Goal: Check status: Check status

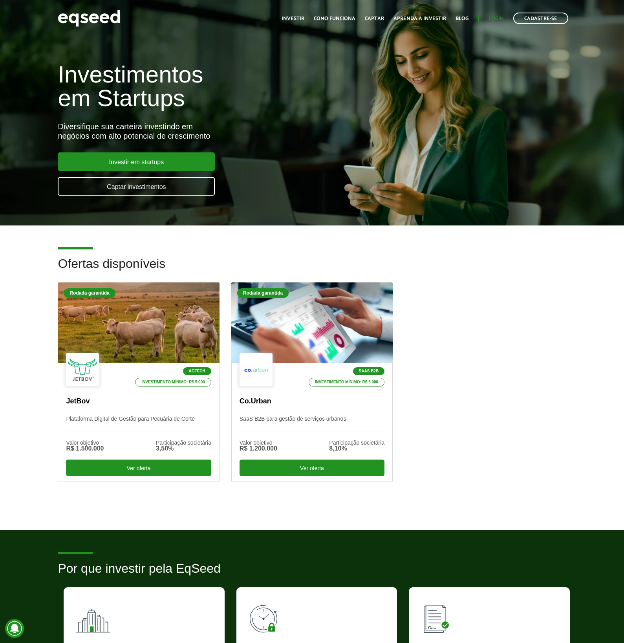
click at [497, 20] on link "Login" at bounding box center [496, 18] width 15 height 5
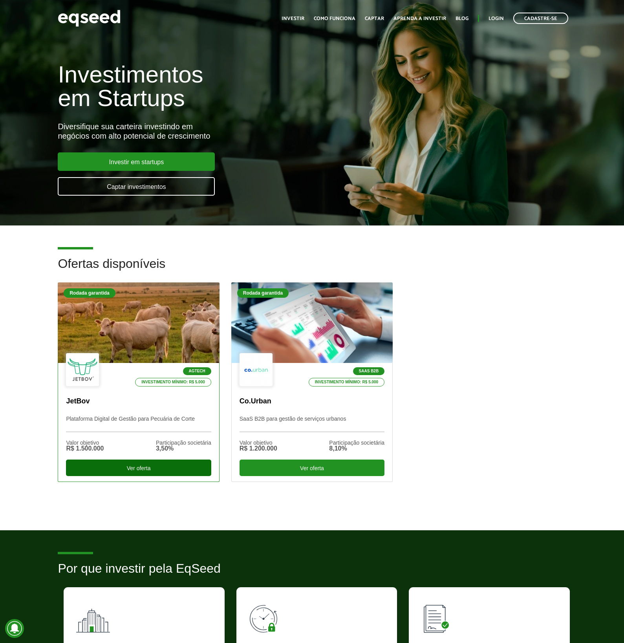
click at [147, 468] on div "Ver oferta" at bounding box center [138, 468] width 145 height 16
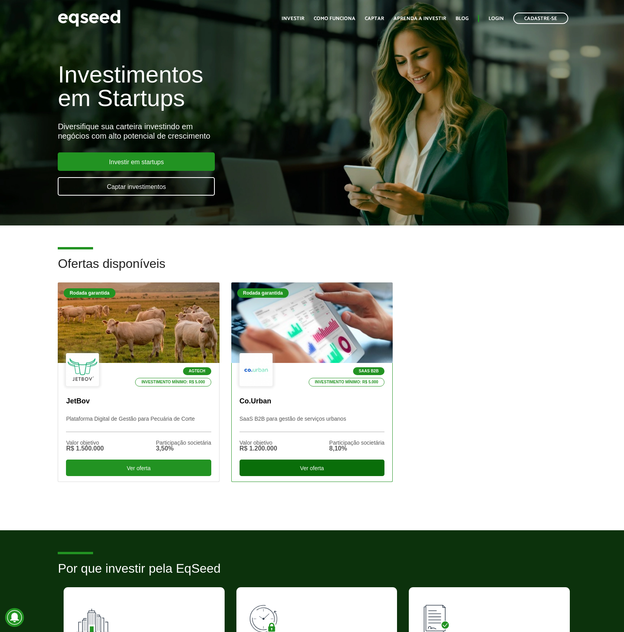
click at [287, 467] on div "Ver oferta" at bounding box center [312, 468] width 145 height 16
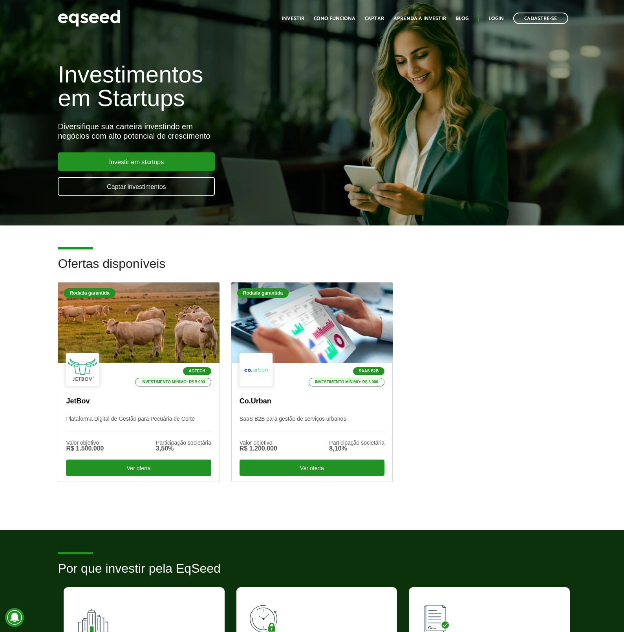
click at [488, 21] on ul "Início Investir Como funciona Captar Aprenda a investir Blog Login Cadastre-se" at bounding box center [425, 18] width 295 height 11
click at [496, 16] on link "Login" at bounding box center [496, 18] width 15 height 5
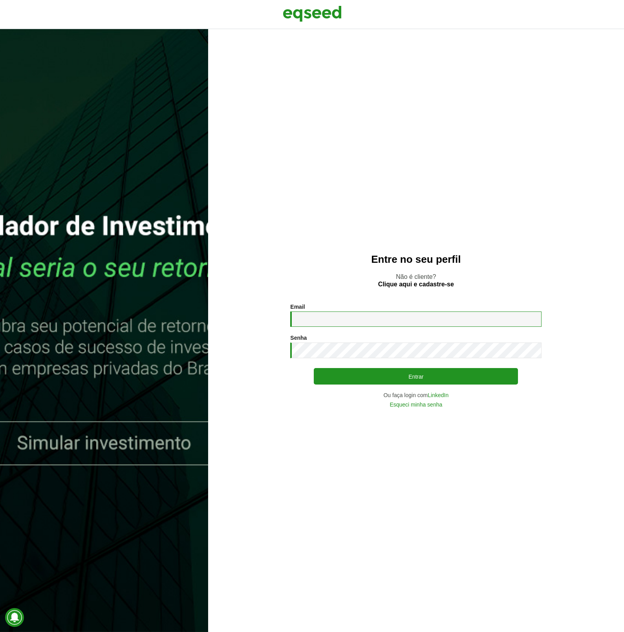
type input "**********"
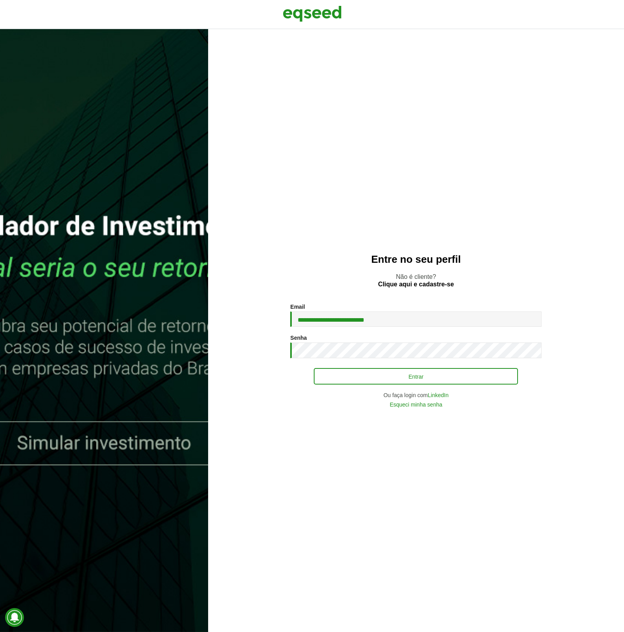
click at [360, 379] on button "Entrar" at bounding box center [416, 376] width 204 height 16
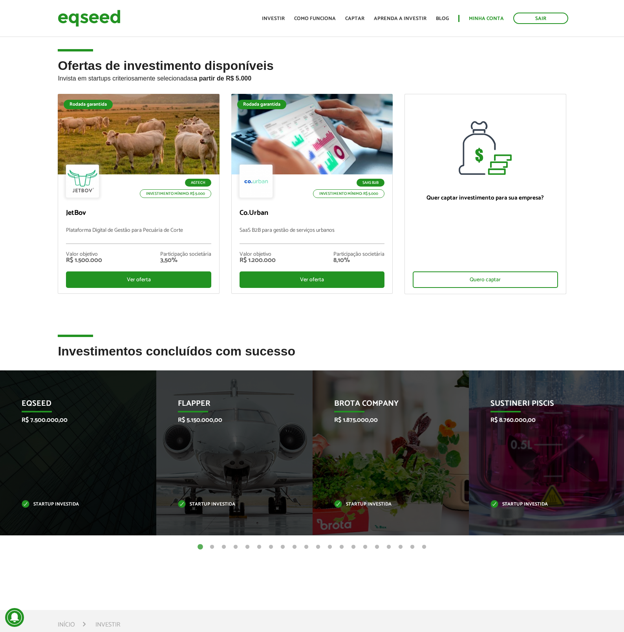
click at [487, 20] on link "Minha conta" at bounding box center [486, 18] width 35 height 5
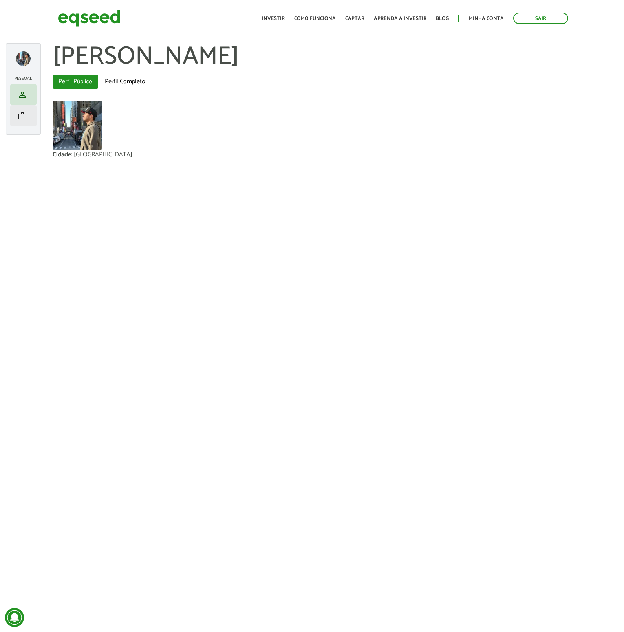
click at [24, 115] on span "work" at bounding box center [22, 115] width 9 height 9
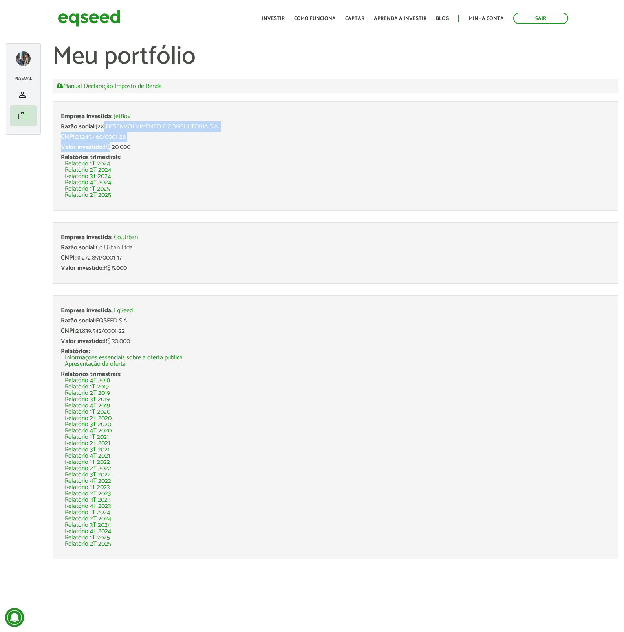
drag, startPoint x: 101, startPoint y: 129, endPoint x: 125, endPoint y: 148, distance: 31.0
click at [110, 148] on li "Empresa investida: JetBov Razão social: J2X DESENVOLVIMENTO E CONSULTORIA S.A. …" at bounding box center [336, 155] width 566 height 109
click at [133, 147] on div "Valor investido: R$ 20.000" at bounding box center [335, 147] width 549 height 6
click at [330, 0] on header "Sair Toggle navigation Toggle navigation Início Investir Como funciona Captar A…" at bounding box center [312, 18] width 624 height 37
click at [331, 18] on link "Como funciona" at bounding box center [315, 18] width 42 height 5
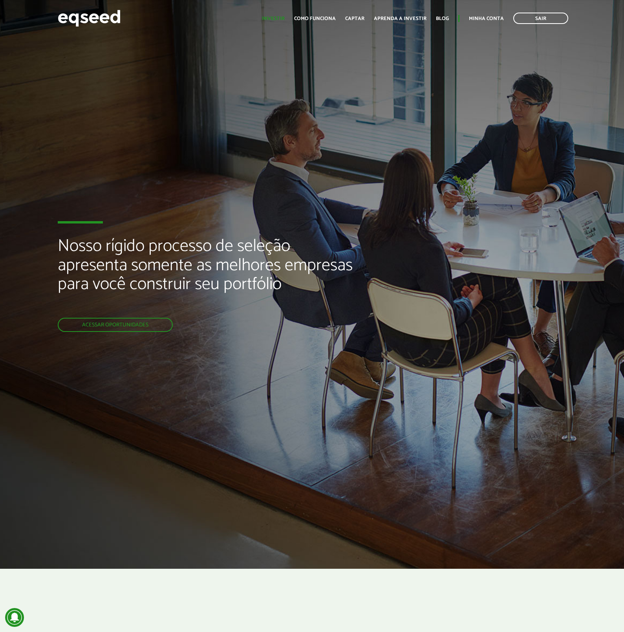
click at [282, 20] on link "Investir" at bounding box center [273, 18] width 23 height 5
